Goal: Task Accomplishment & Management: Complete application form

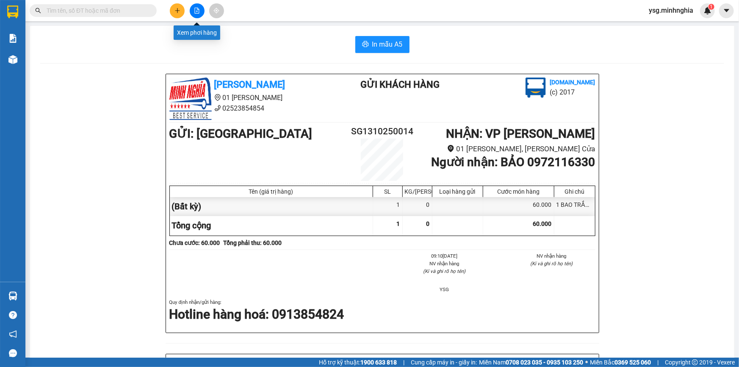
click at [194, 11] on icon "file-add" at bounding box center [197, 11] width 6 height 6
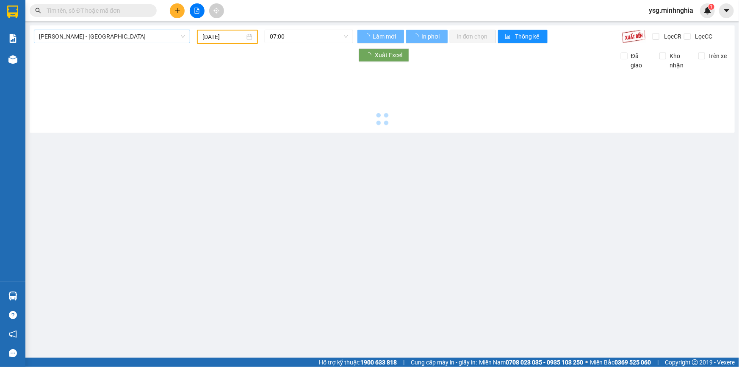
type input "[DATE]"
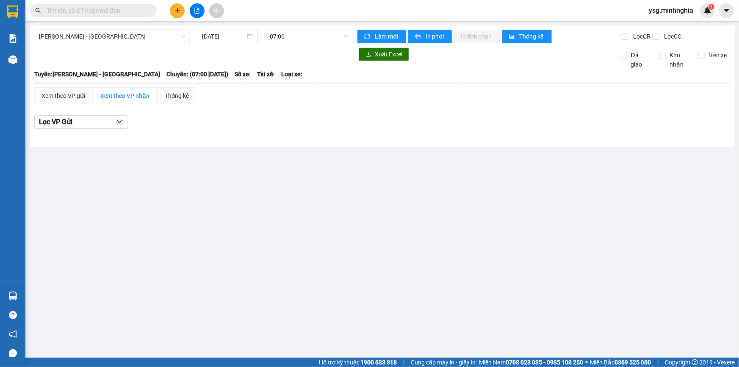
click at [172, 30] on div "[PERSON_NAME] - [GEOGRAPHIC_DATA]" at bounding box center [112, 37] width 156 height 14
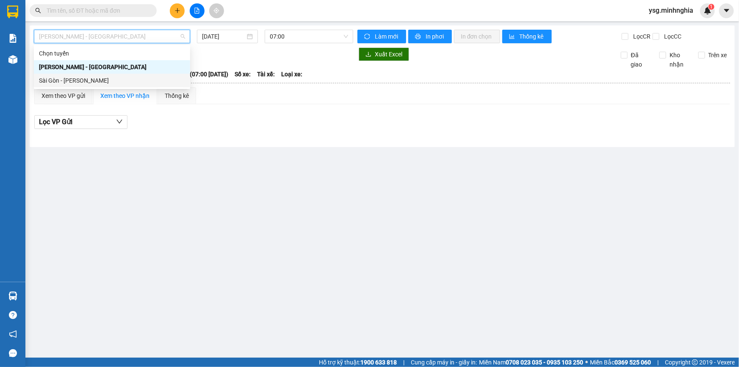
click at [151, 80] on div "Sài Gòn - [PERSON_NAME]" at bounding box center [112, 80] width 146 height 9
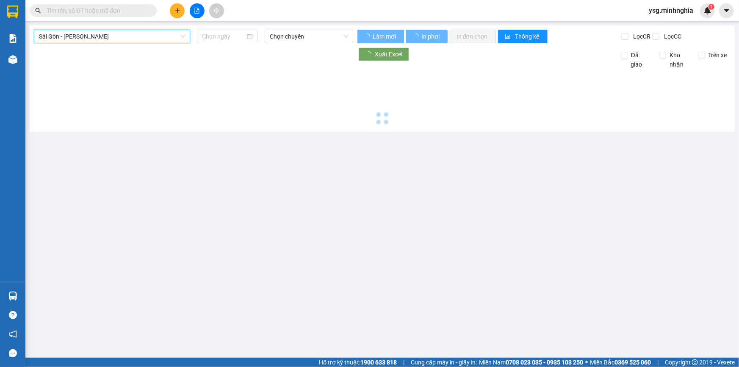
type input "[DATE]"
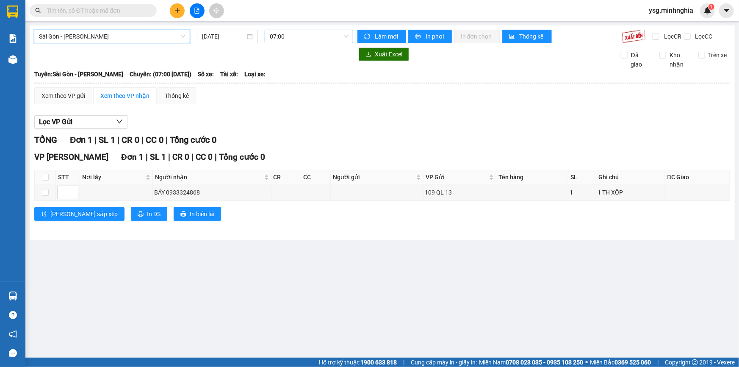
click at [293, 34] on span "07:00" at bounding box center [309, 36] width 78 height 13
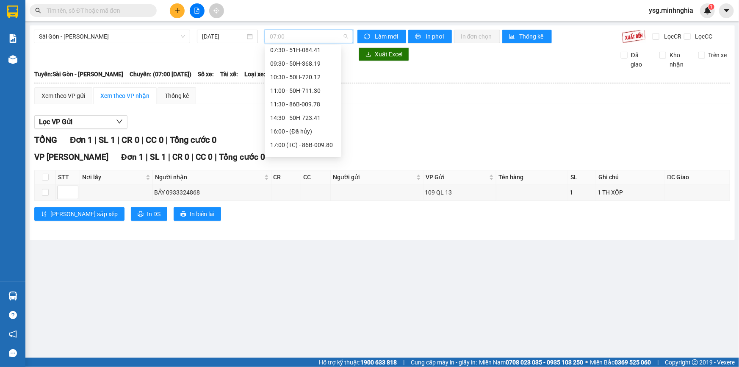
scroll to position [32, 0]
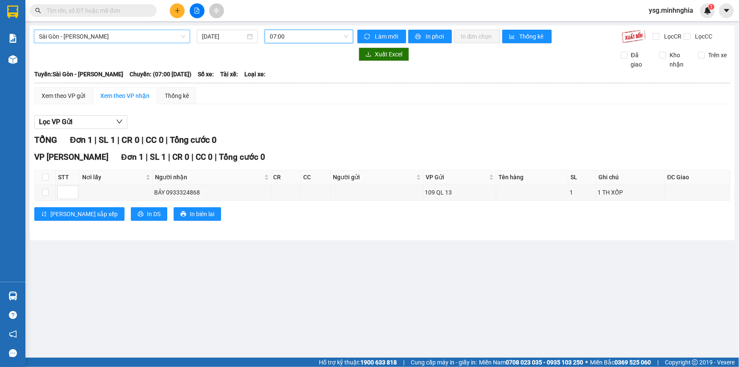
click at [114, 38] on span "Sài Gòn - [PERSON_NAME]" at bounding box center [112, 36] width 146 height 13
click at [281, 37] on span "07:00" at bounding box center [309, 36] width 78 height 13
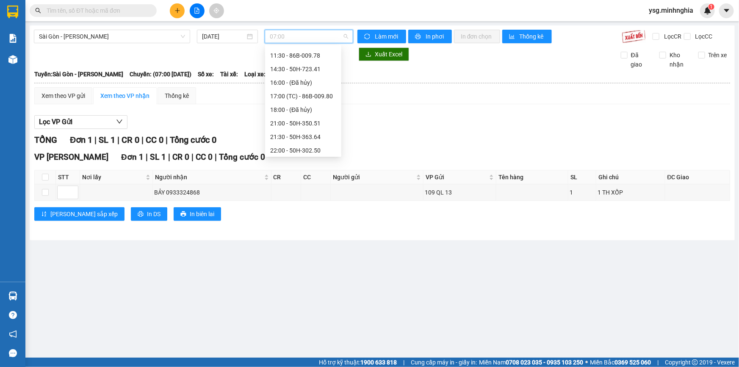
scroll to position [81, 0]
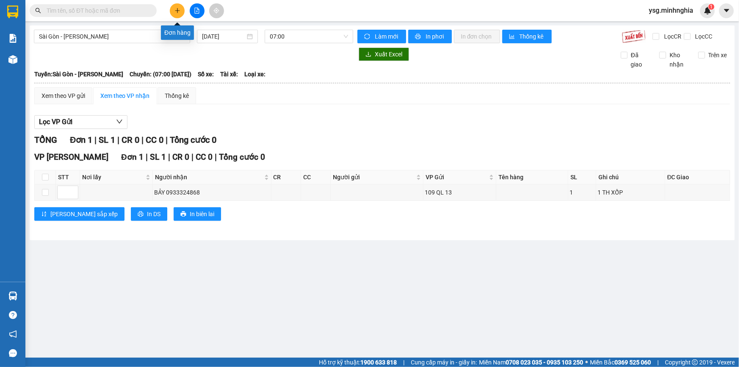
click at [177, 16] on button at bounding box center [177, 10] width 15 height 15
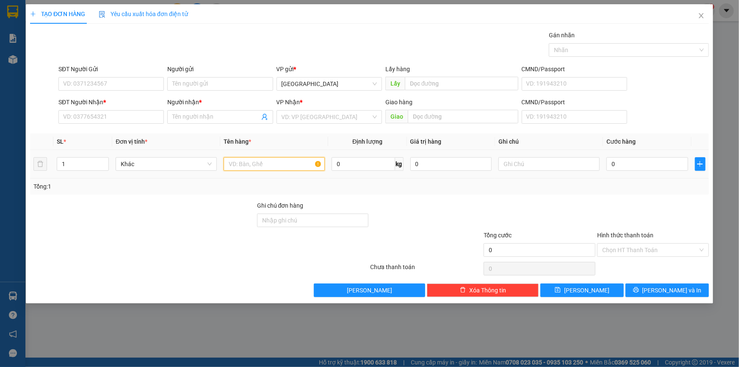
click at [267, 158] on input "text" at bounding box center [274, 164] width 101 height 14
click at [597, 167] on input "text" at bounding box center [548, 164] width 101 height 14
paste input "ọ"
paste input "đ"
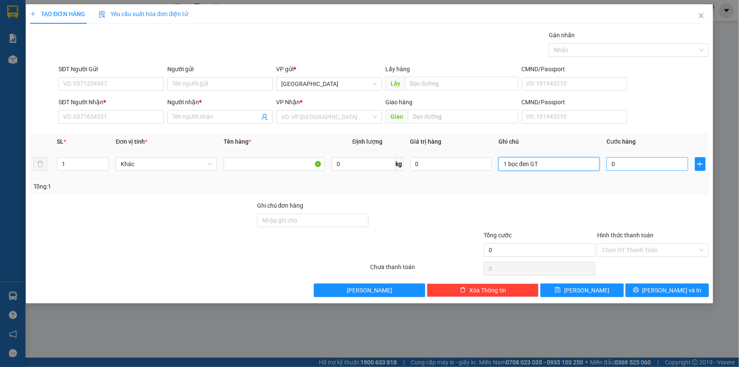
type input "1 bọc đen GT"
click at [635, 159] on input "0" at bounding box center [647, 164] width 82 height 14
type input "3"
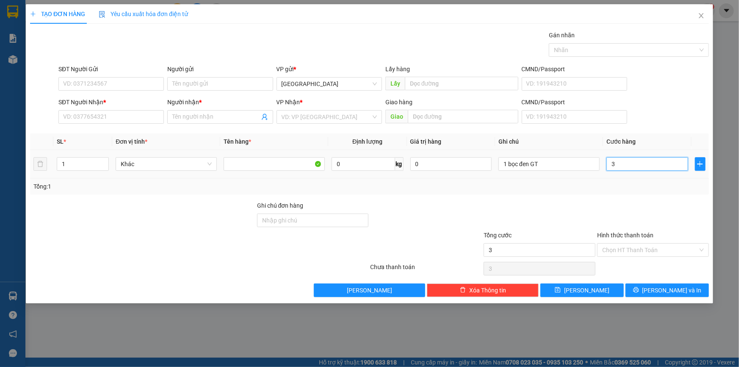
type input "30"
type input "30.000"
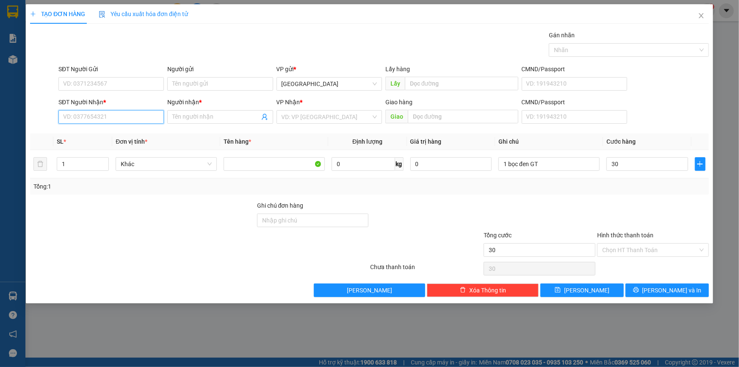
type input "30.000"
click at [74, 116] on input "SĐT Người Nhận *" at bounding box center [110, 117] width 105 height 14
type input "0384513298"
click at [92, 128] on div "0384513298 - TỦ" at bounding box center [110, 134] width 105 height 14
type input "TỦ"
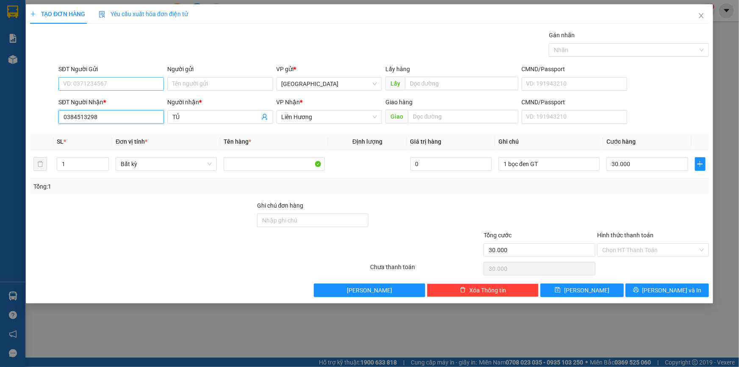
type input "0384513298"
click at [110, 79] on input "SĐT Người Gửi" at bounding box center [110, 84] width 105 height 14
click at [105, 98] on div "0352365935 - HIẾU" at bounding box center [110, 100] width 95 height 9
type input "0352365935"
type input "HIẾU"
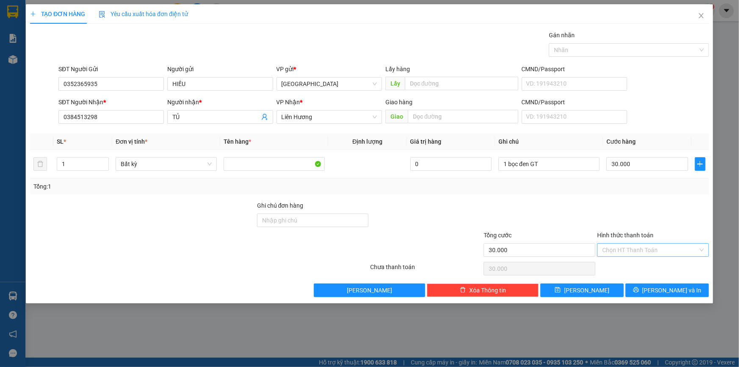
click at [645, 245] on input "Hình thức thanh toán" at bounding box center [650, 249] width 96 height 13
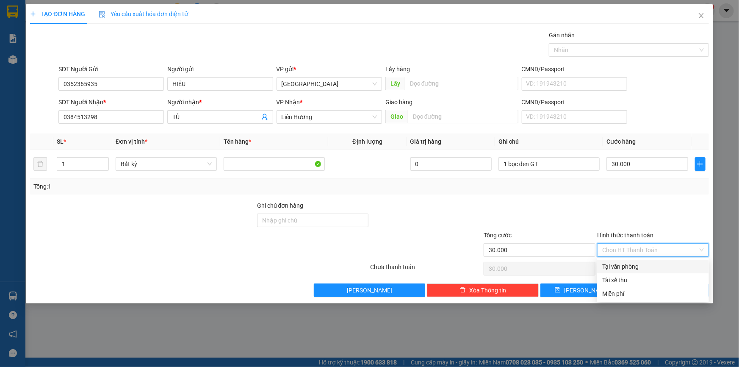
click at [636, 268] on div "Tại văn phòng" at bounding box center [653, 266] width 102 height 9
type input "0"
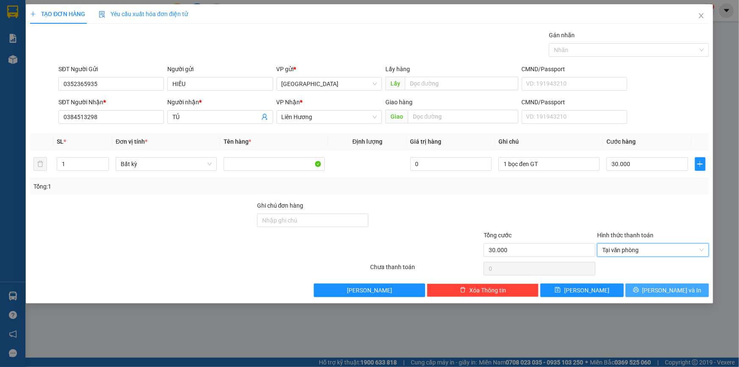
click at [667, 284] on button "[PERSON_NAME] và In" at bounding box center [666, 290] width 83 height 14
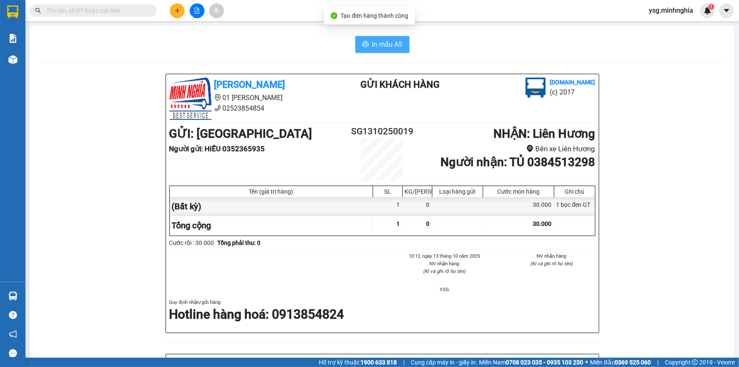
click at [393, 36] on button "In mẫu A5" at bounding box center [382, 44] width 54 height 17
click at [390, 48] on span "In mẫu A5" at bounding box center [387, 44] width 30 height 11
click at [199, 13] on icon "file-add" at bounding box center [197, 11] width 5 height 6
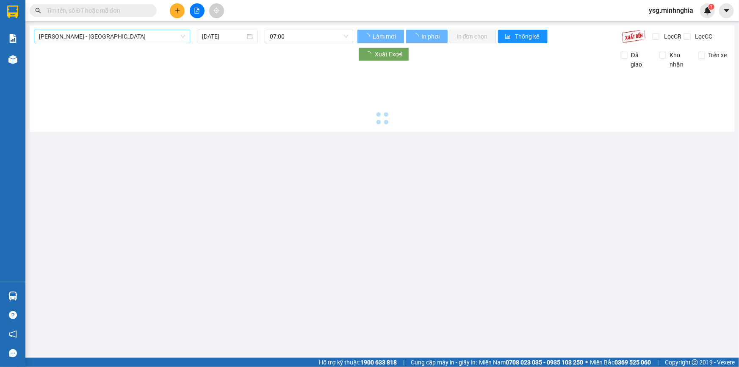
click at [133, 39] on span "[PERSON_NAME] - [GEOGRAPHIC_DATA]" at bounding box center [112, 36] width 146 height 13
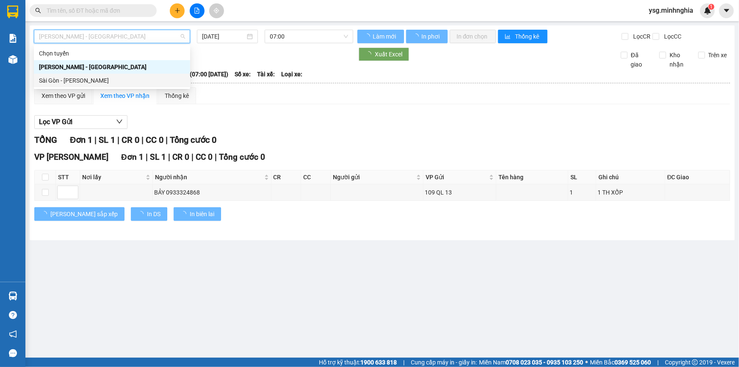
click at [108, 78] on div "Sài Gòn - [PERSON_NAME]" at bounding box center [112, 80] width 146 height 9
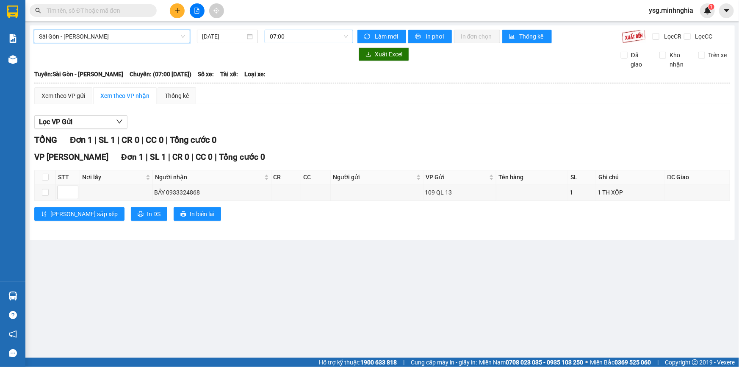
click at [272, 41] on span "07:00" at bounding box center [309, 36] width 78 height 13
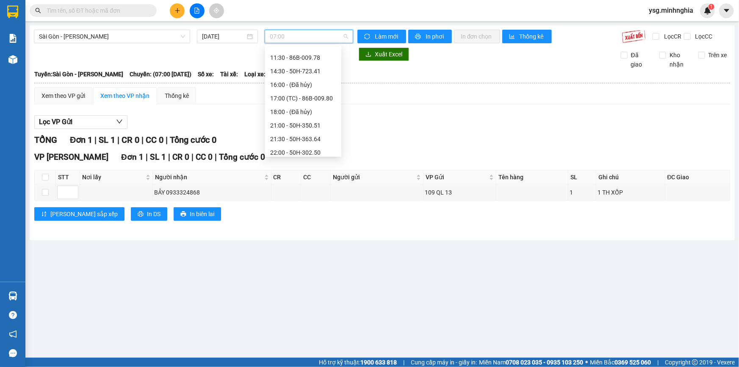
scroll to position [81, 0]
click at [231, 32] on input "[DATE]" at bounding box center [223, 36] width 43 height 9
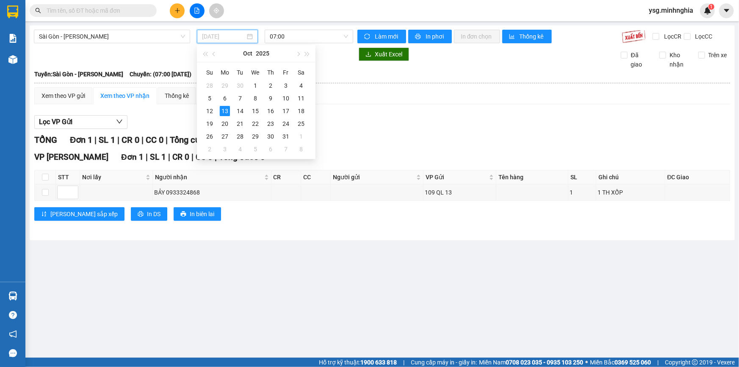
type input "[DATE]"
click at [160, 36] on span "Sài Gòn - [PERSON_NAME]" at bounding box center [112, 36] width 146 height 13
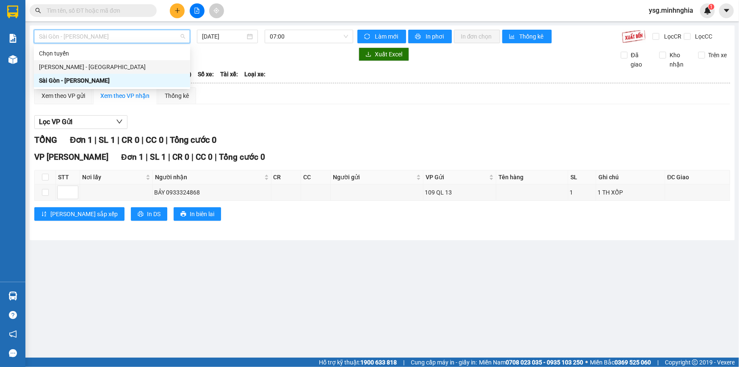
click at [137, 63] on div "[PERSON_NAME] - [GEOGRAPHIC_DATA]" at bounding box center [112, 66] width 146 height 9
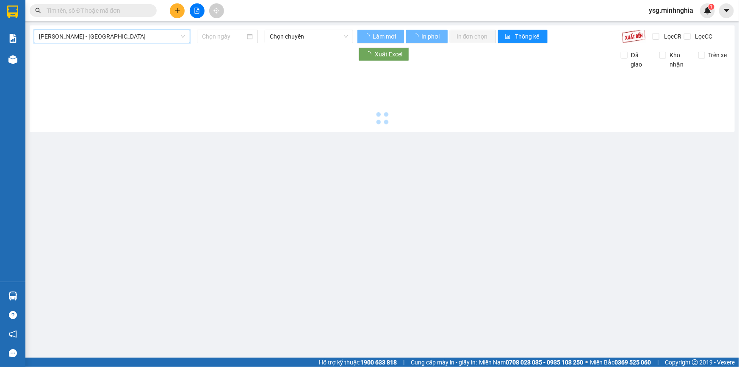
type input "[DATE]"
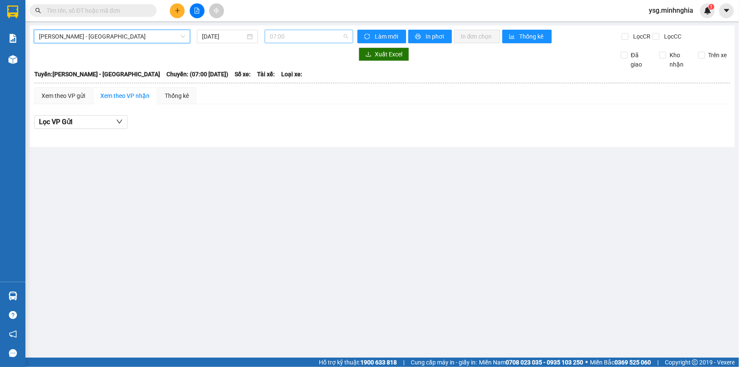
scroll to position [13, 0]
click at [308, 36] on span "07:00" at bounding box center [309, 36] width 78 height 13
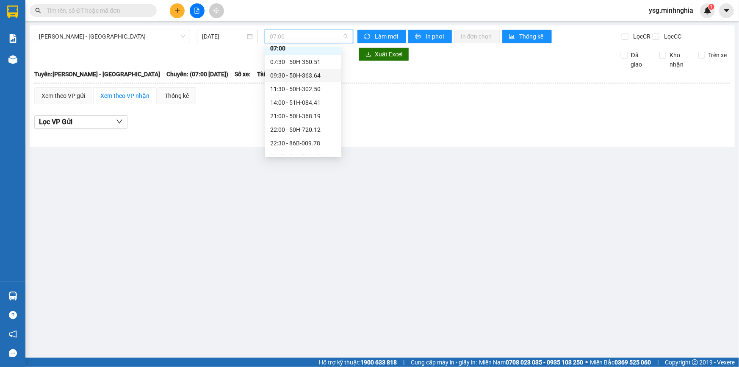
scroll to position [0, 0]
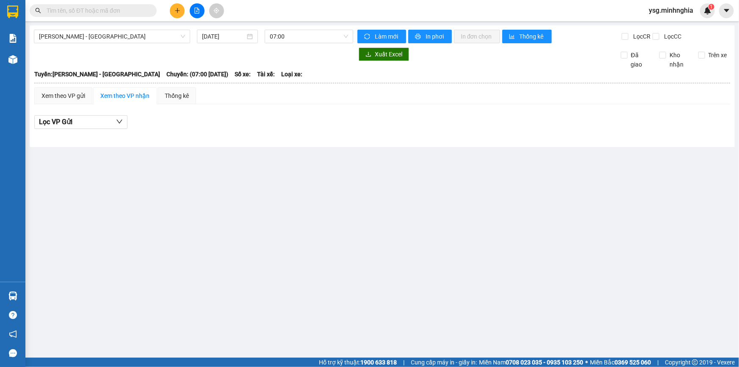
click at [304, 44] on div "Phan Rí - [GEOGRAPHIC_DATA] [DATE] 07:00 Làm mới In phơi In đơn chọn Thống kê L…" at bounding box center [382, 85] width 705 height 121
click at [314, 30] on span "07:00" at bounding box center [309, 36] width 78 height 13
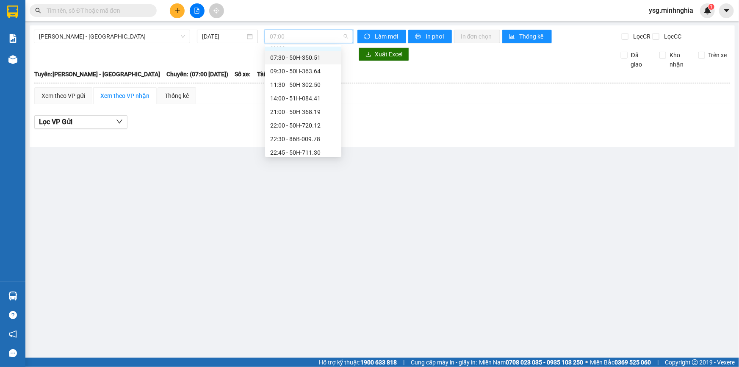
scroll to position [54, 0]
click at [119, 39] on span "[PERSON_NAME] - [GEOGRAPHIC_DATA]" at bounding box center [112, 36] width 146 height 13
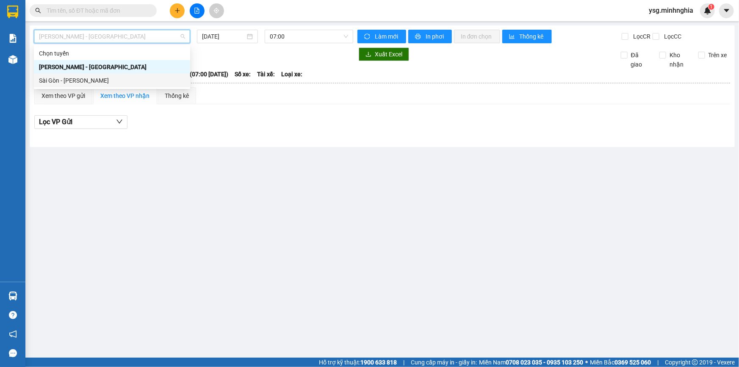
click at [90, 77] on div "Sài Gòn - [PERSON_NAME]" at bounding box center [112, 80] width 146 height 9
type input "[DATE]"
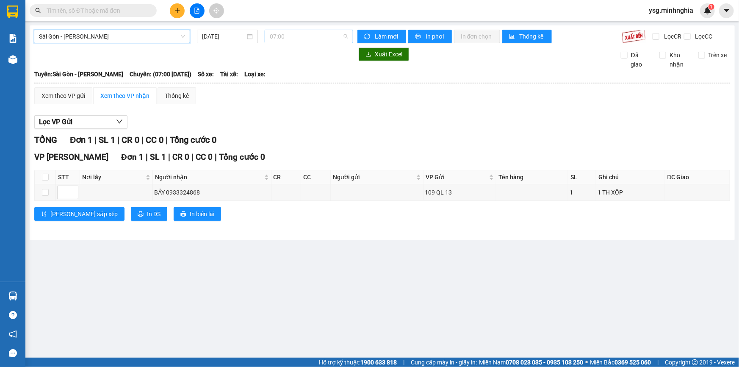
click at [293, 36] on span "07:00" at bounding box center [309, 36] width 78 height 13
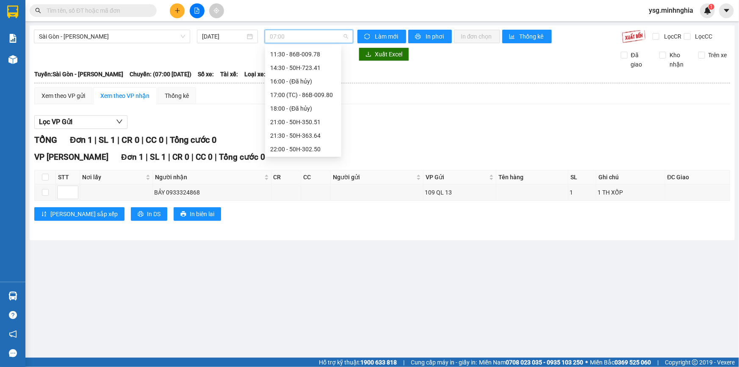
scroll to position [81, 0]
